Goal: Use online tool/utility: Utilize a website feature to perform a specific function

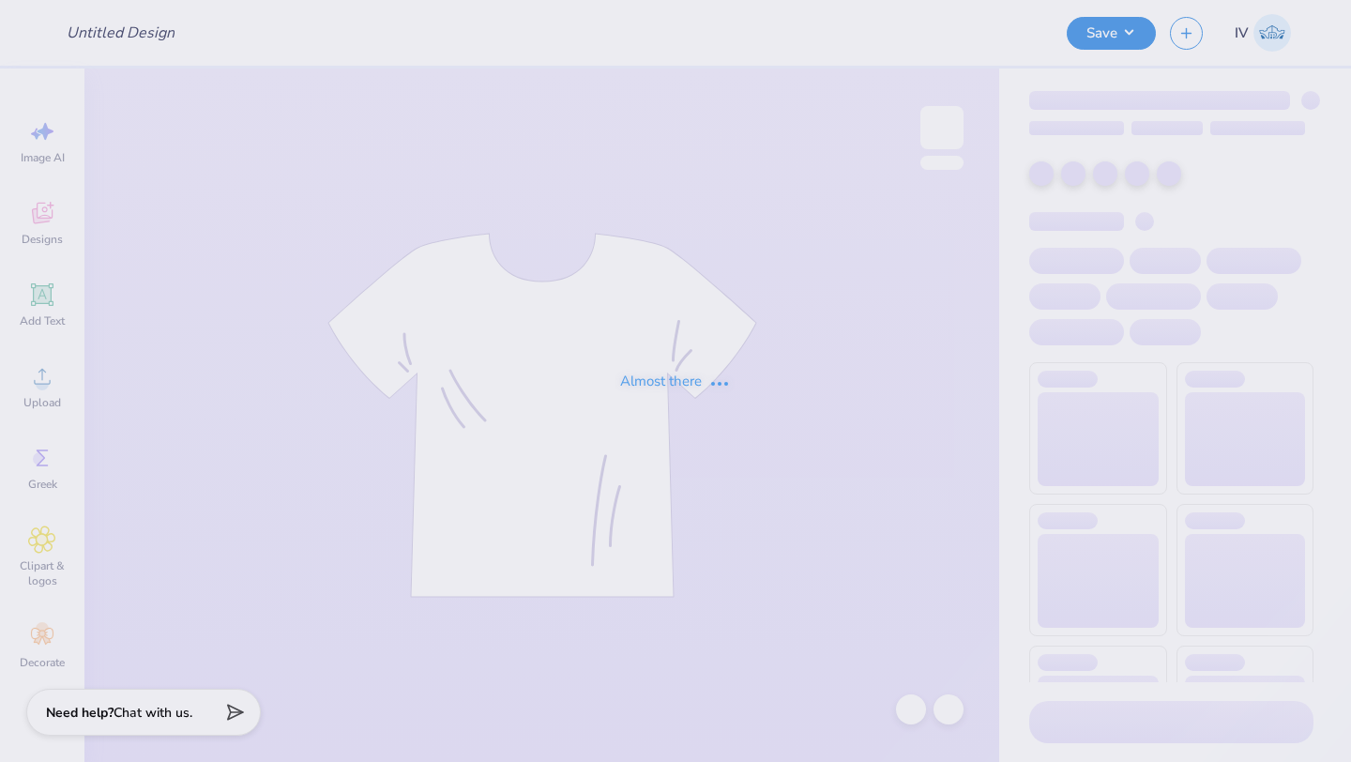
type input "[PERSON_NAME] : [GEOGRAPHIC_DATA][US_STATE]"
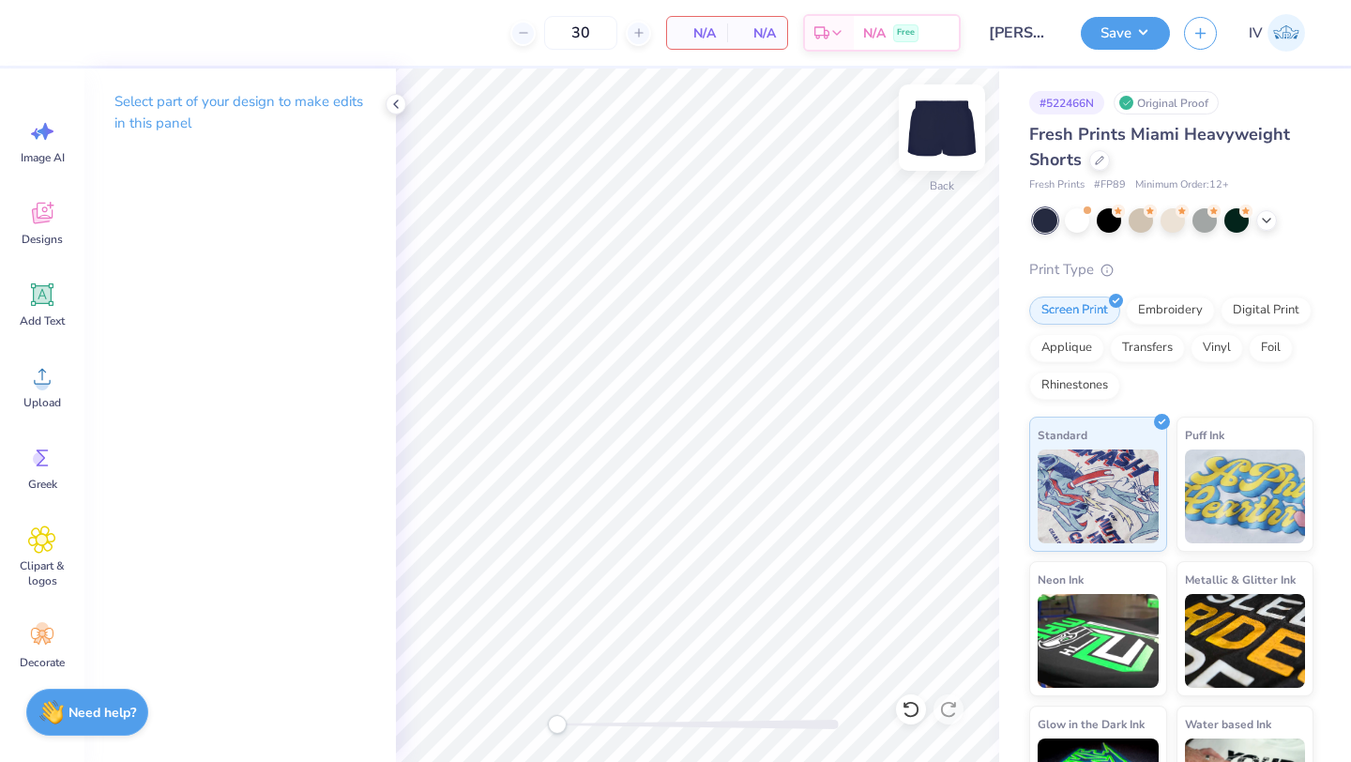
click at [938, 123] on img at bounding box center [941, 127] width 75 height 75
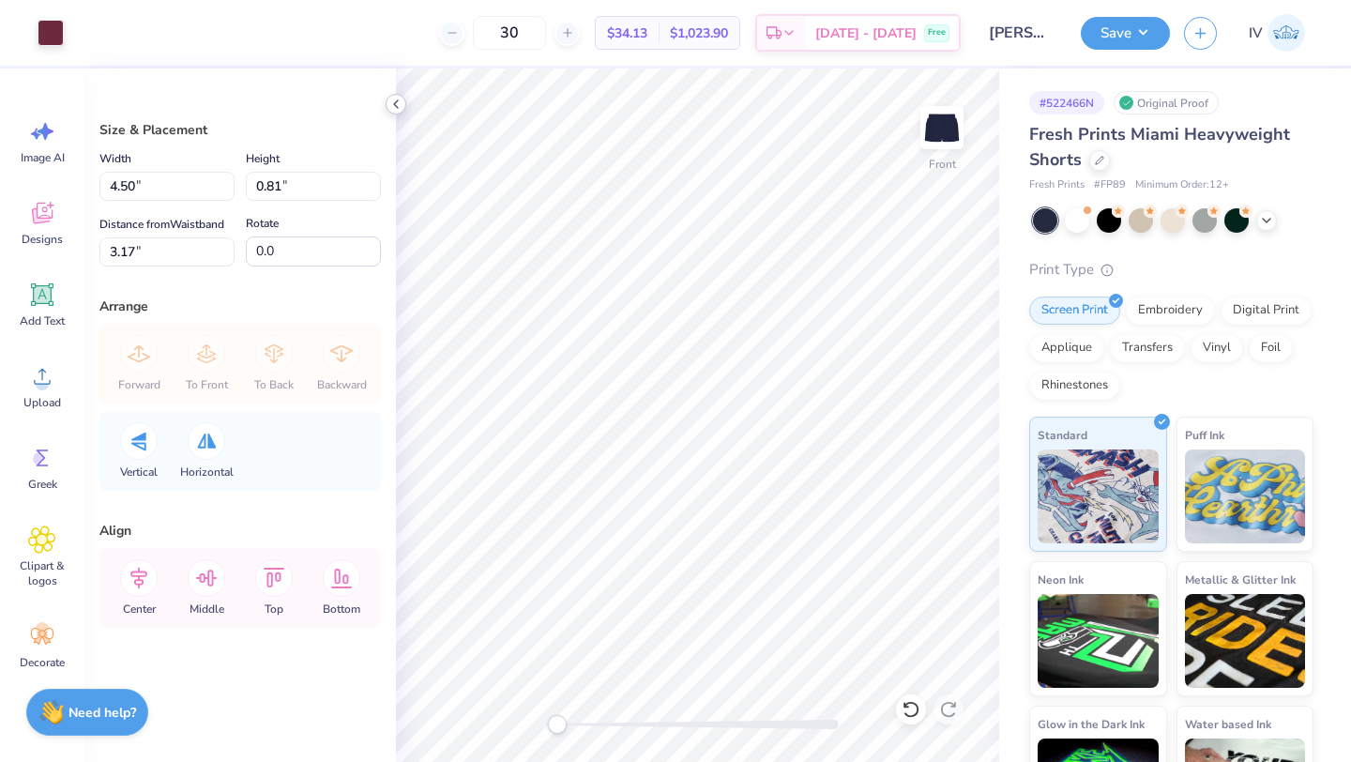
click at [400, 105] on icon at bounding box center [395, 104] width 15 height 15
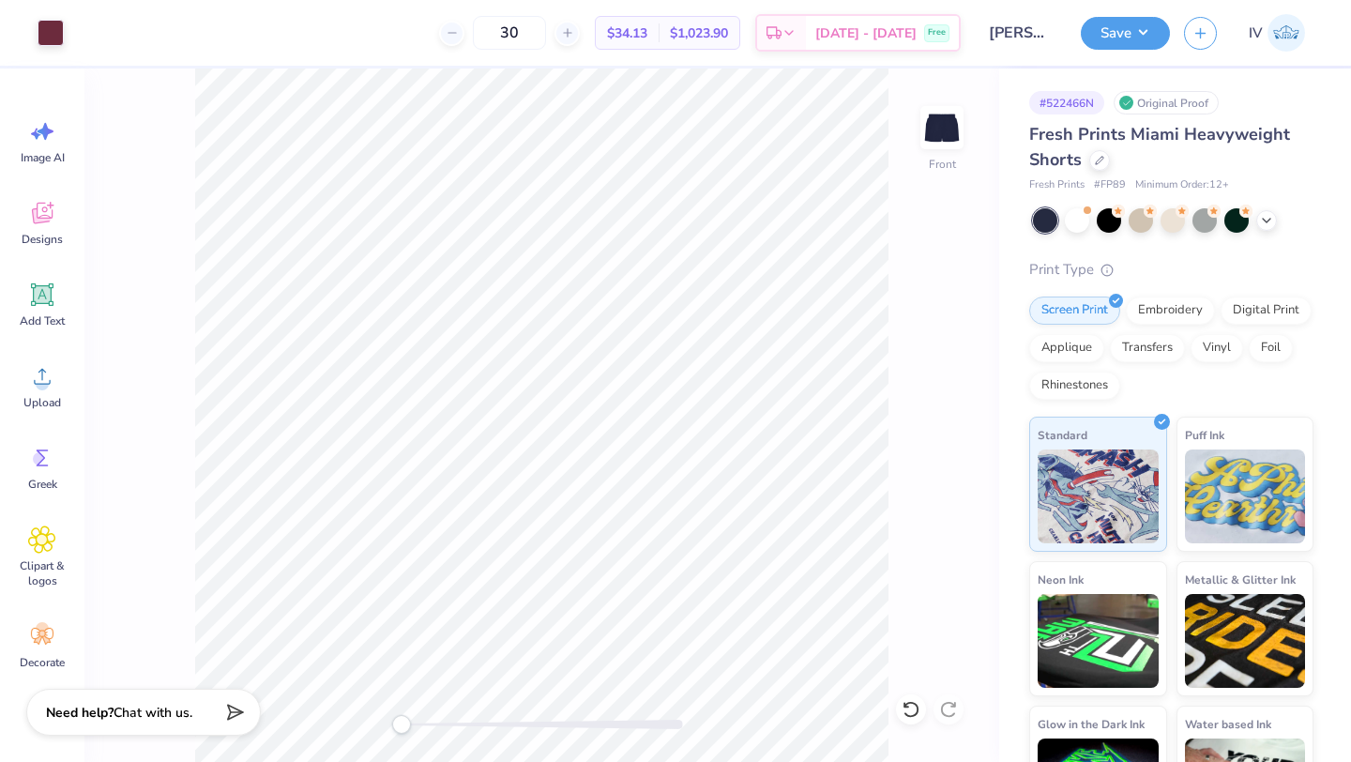
type input "5.82"
type input "1.05"
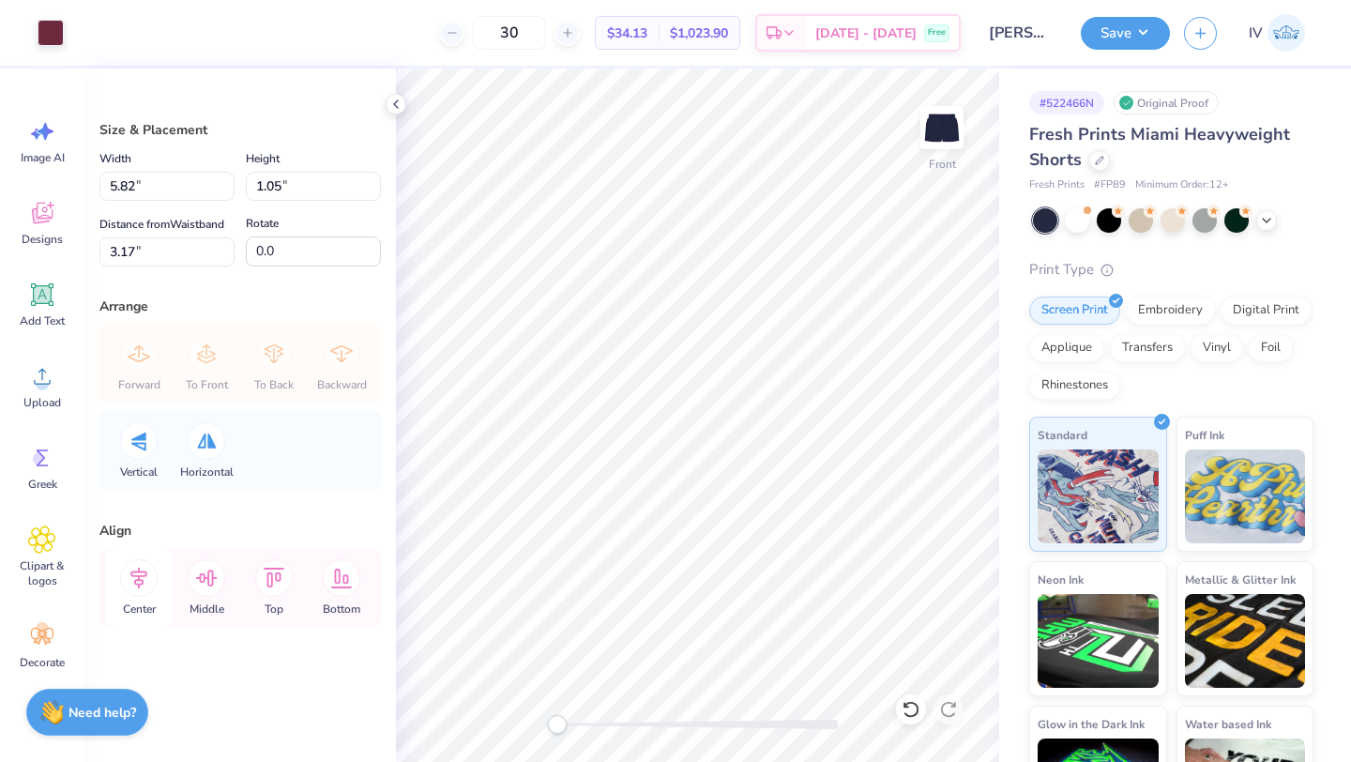
click at [141, 587] on icon at bounding box center [139, 578] width 38 height 38
click at [197, 584] on icon at bounding box center [207, 578] width 38 height 38
click at [134, 582] on icon at bounding box center [138, 578] width 17 height 22
click at [262, 575] on icon at bounding box center [274, 578] width 38 height 38
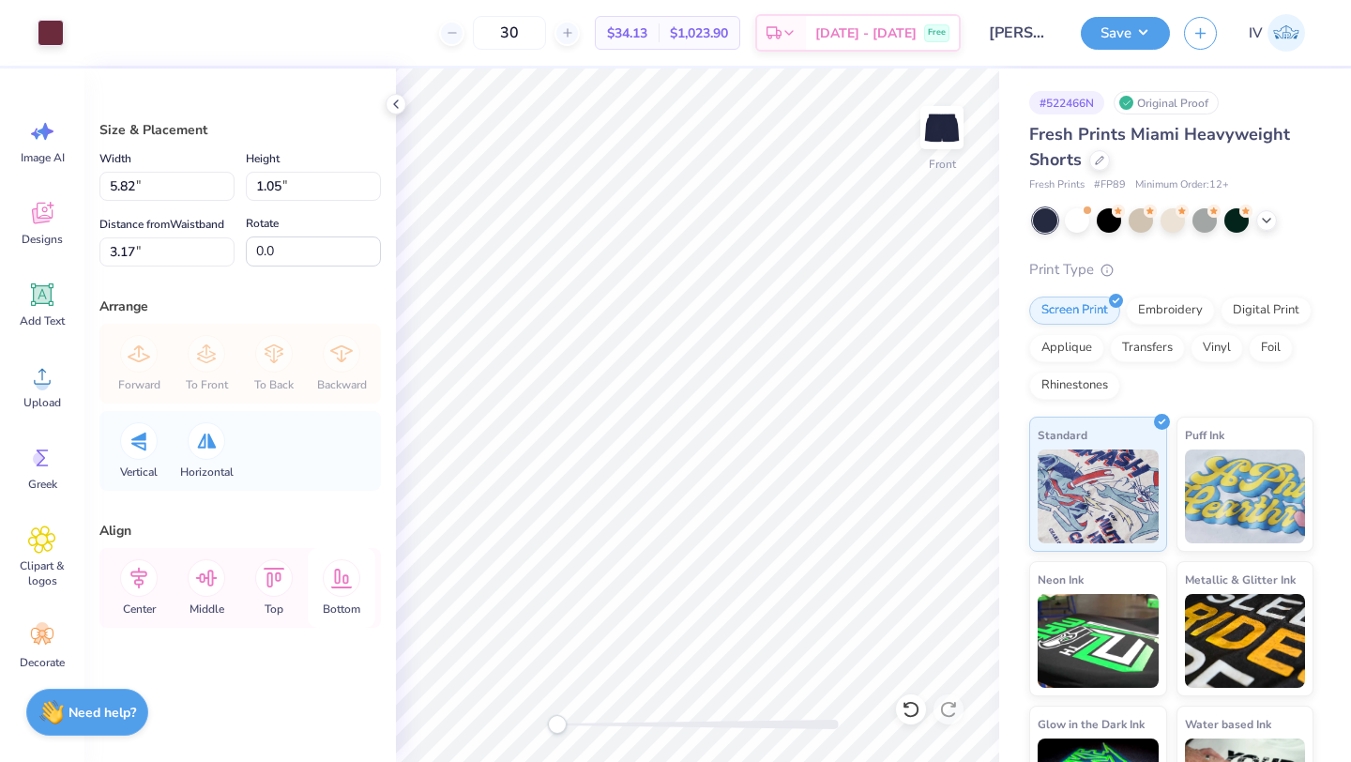
click at [315, 579] on div "Bottom" at bounding box center [342, 588] width 68 height 80
